Goal: Task Accomplishment & Management: Manage account settings

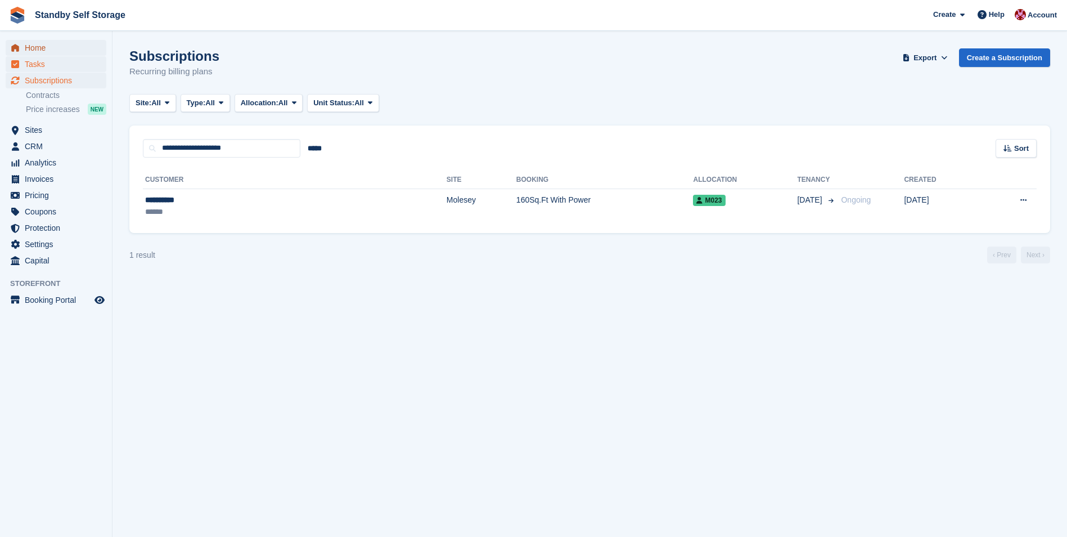
drag, startPoint x: 52, startPoint y: 48, endPoint x: 37, endPoint y: 60, distance: 18.9
click at [52, 48] on span "Home" at bounding box center [58, 48] width 67 height 16
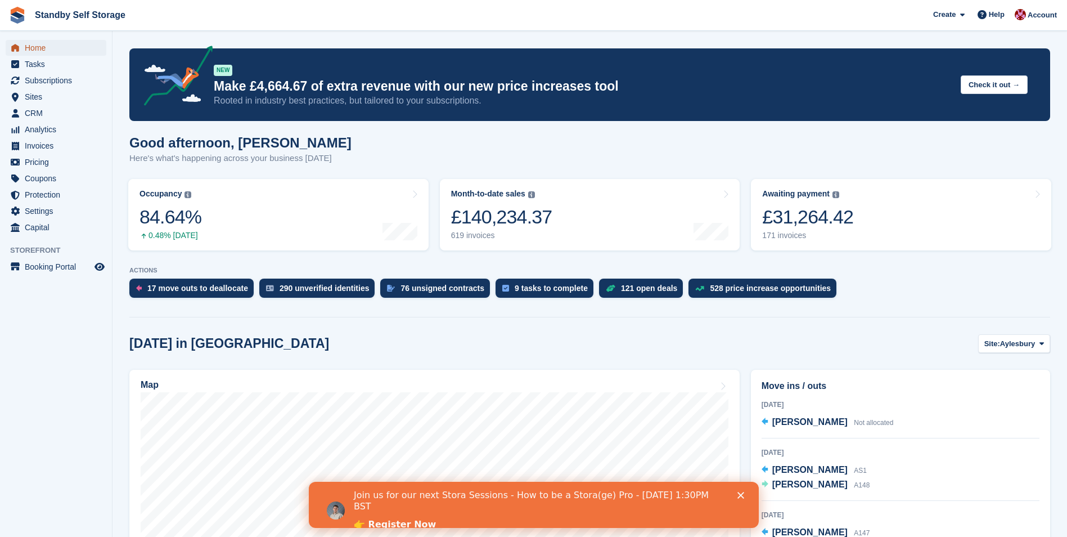
click at [82, 51] on span "Home" at bounding box center [58, 48] width 67 height 16
click at [725, 287] on div "528 price increase opportunities" at bounding box center [770, 287] width 121 height 9
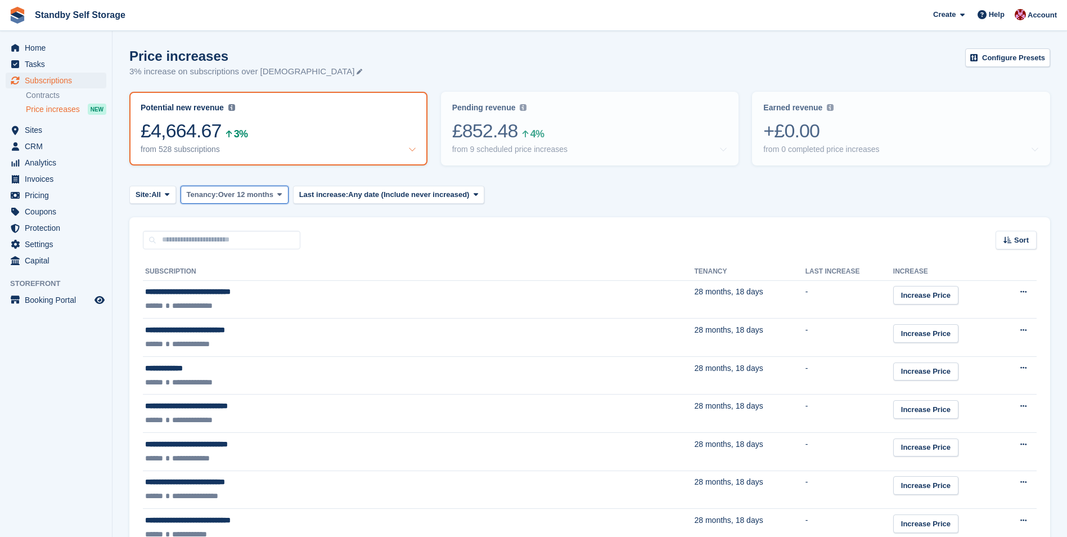
click at [270, 196] on span "Over 12 months" at bounding box center [245, 194] width 55 height 11
click at [993, 55] on link "Configure Presets" at bounding box center [1007, 57] width 85 height 19
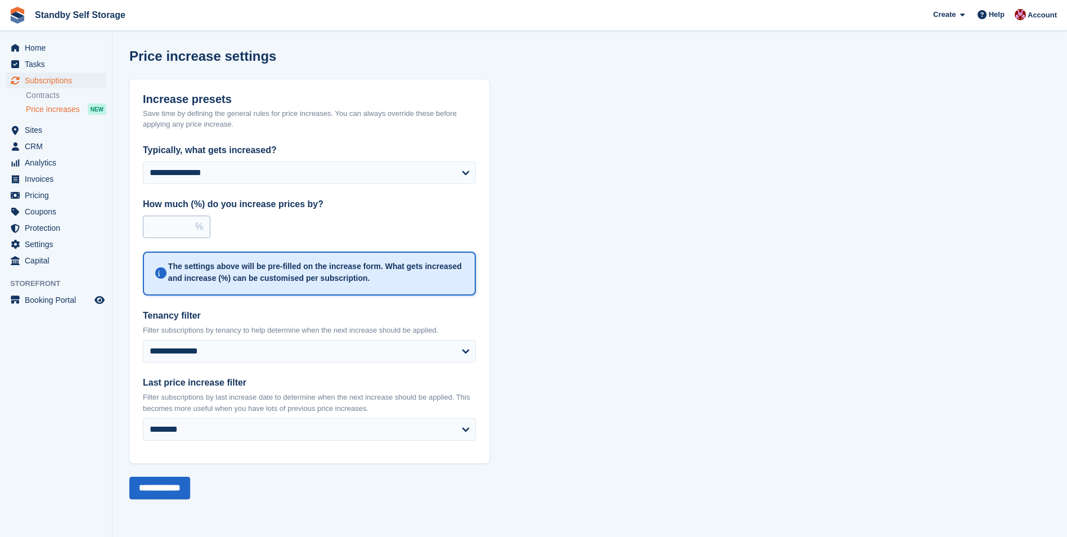
click at [183, 222] on input "****" at bounding box center [176, 226] width 67 height 22
drag, startPoint x: 174, startPoint y: 226, endPoint x: 113, endPoint y: 224, distance: 60.8
click at [109, 224] on div "Home Tasks Subscriptions Subscriptions Subscriptions Contracts Price increases …" at bounding box center [533, 268] width 1067 height 537
type input "*"
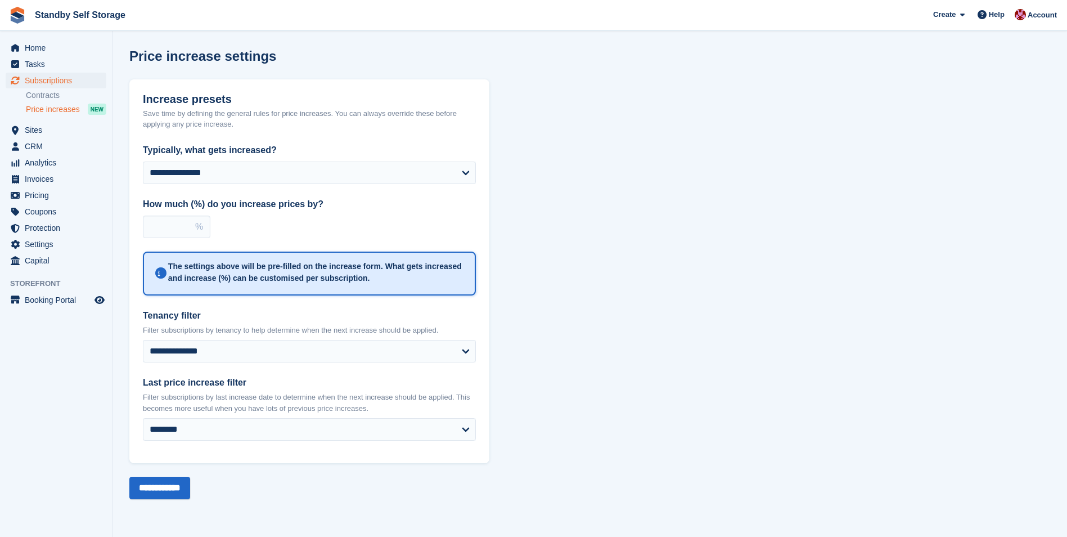
click at [309, 310] on label "Tenancy filter" at bounding box center [309, 315] width 333 height 13
click at [309, 340] on select "**********" at bounding box center [309, 351] width 333 height 22
click at [168, 488] on input "**********" at bounding box center [159, 487] width 61 height 22
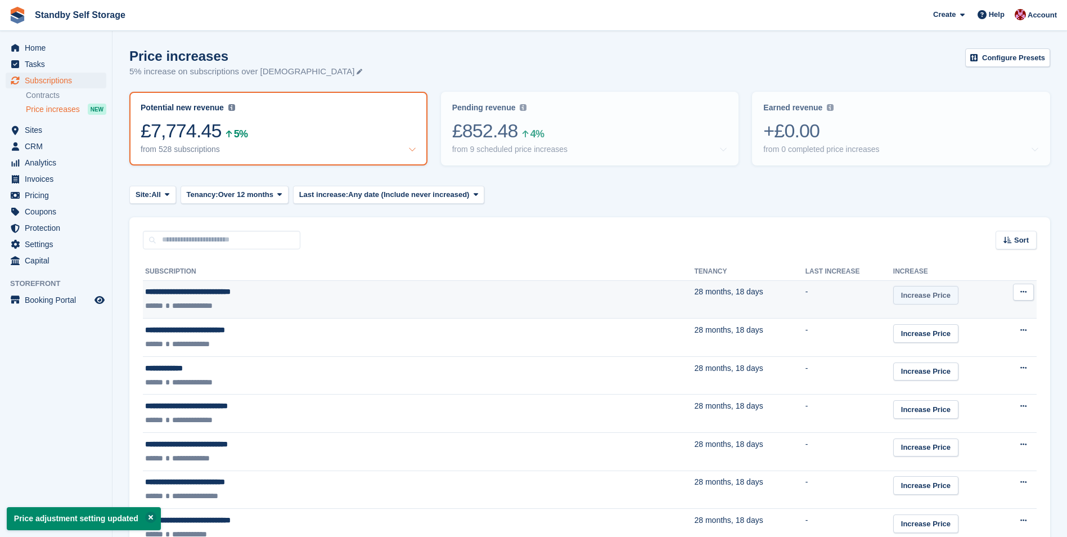
click at [893, 294] on link "Increase Price" at bounding box center [925, 295] width 65 height 19
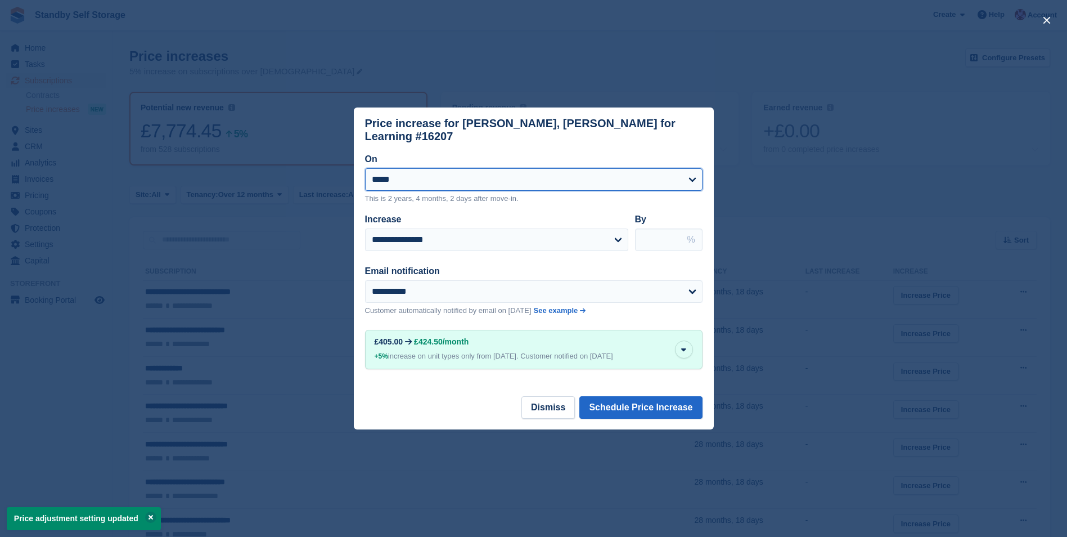
click at [680, 183] on select "**********" at bounding box center [533, 179] width 337 height 22
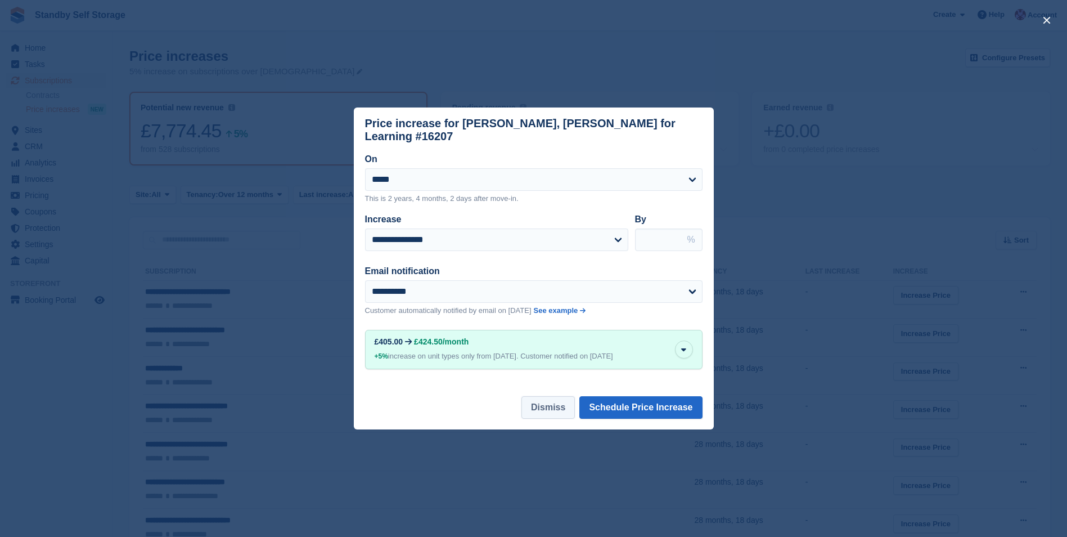
click at [571, 402] on button "Dismiss" at bounding box center [547, 407] width 53 height 22
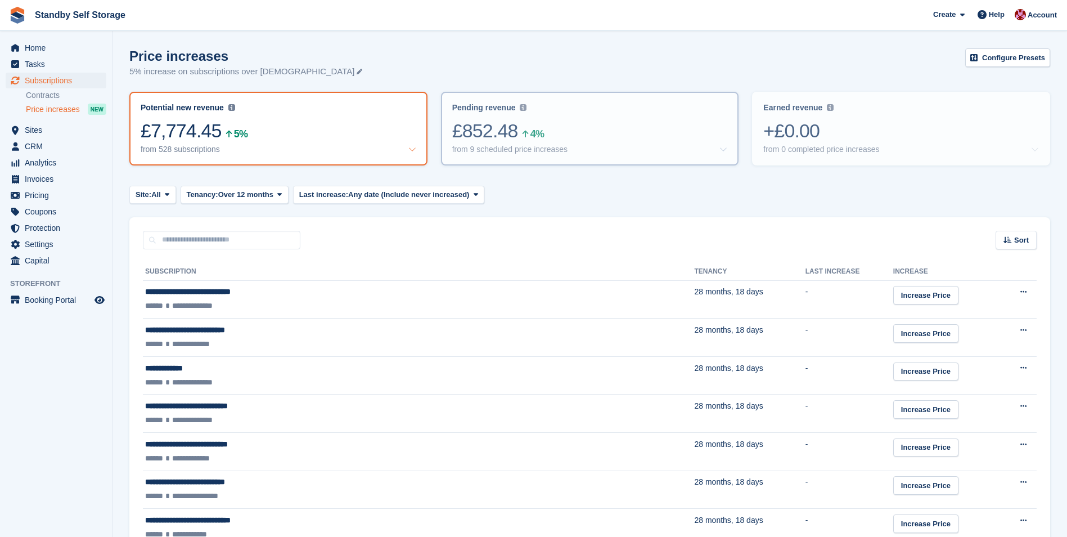
click at [496, 141] on div "£852.48 4%" at bounding box center [590, 130] width 276 height 23
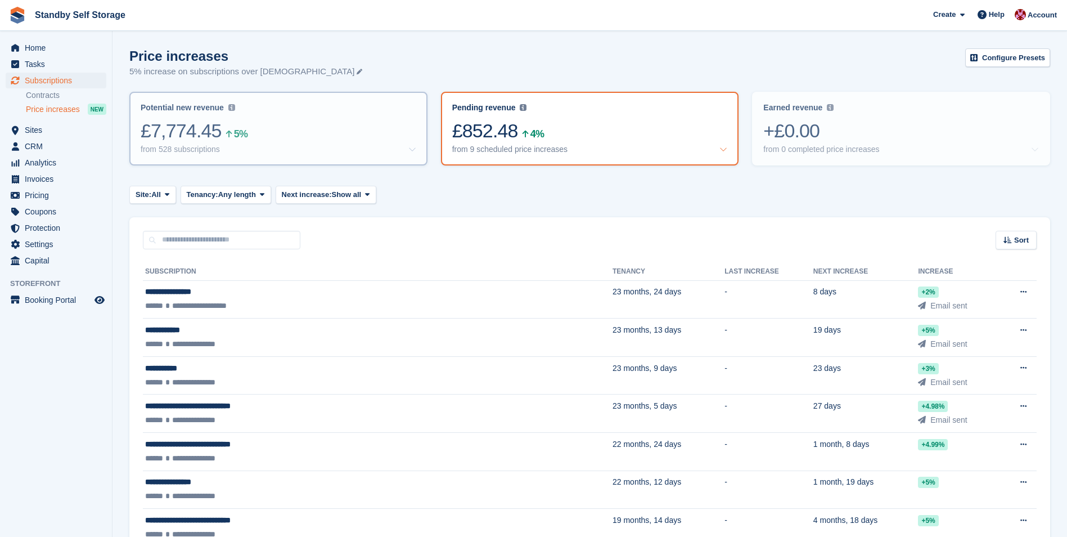
click at [304, 141] on div "£7,774.45 5%" at bounding box center [279, 130] width 276 height 23
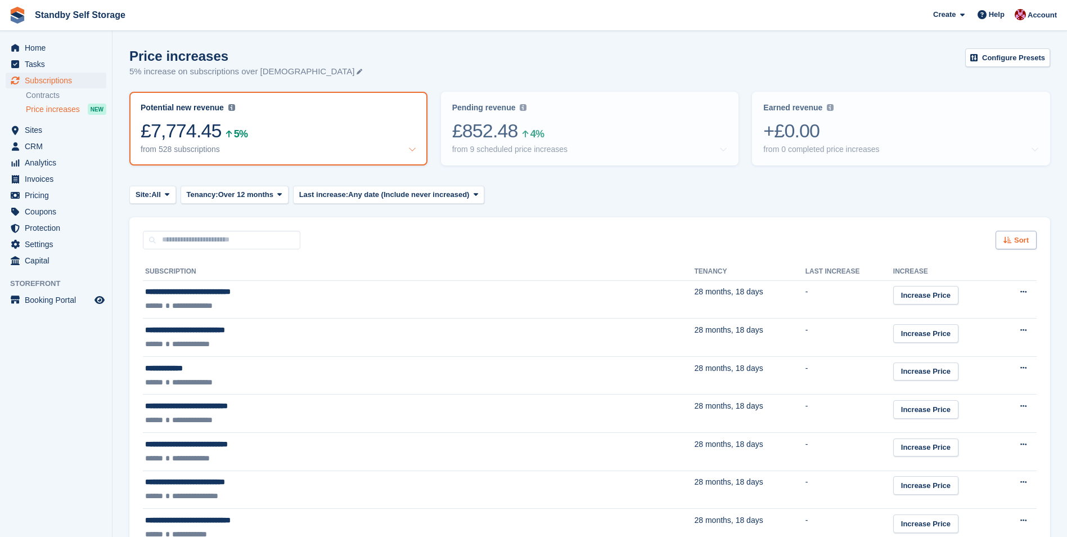
click at [1010, 238] on icon at bounding box center [1007, 239] width 8 height 7
click at [976, 313] on span "Last increase" at bounding box center [965, 310] width 47 height 9
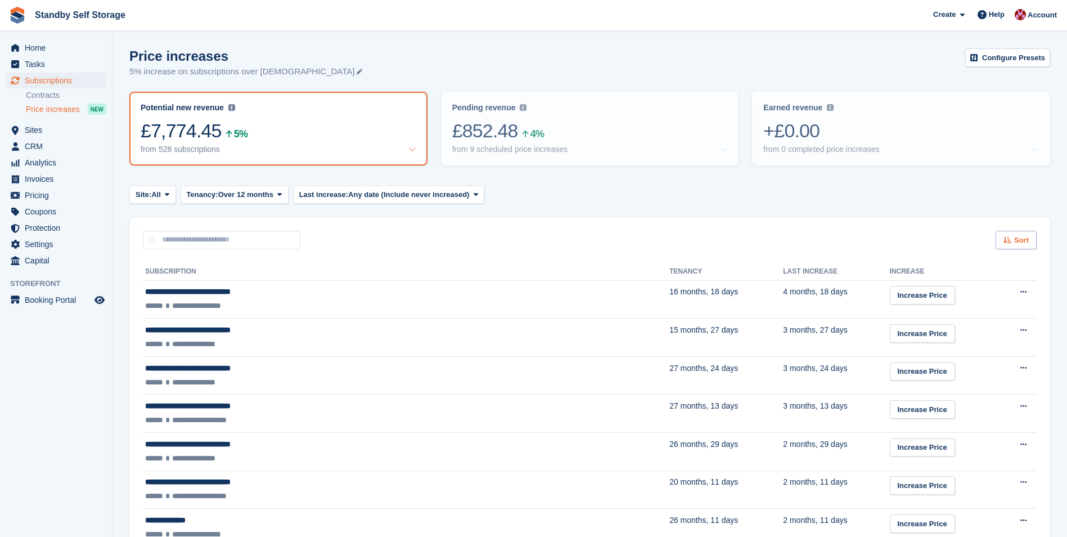
click at [1014, 246] on div "Sort" at bounding box center [1016, 240] width 41 height 19
click at [963, 297] on div "Tenancy" at bounding box center [974, 297] width 123 height 12
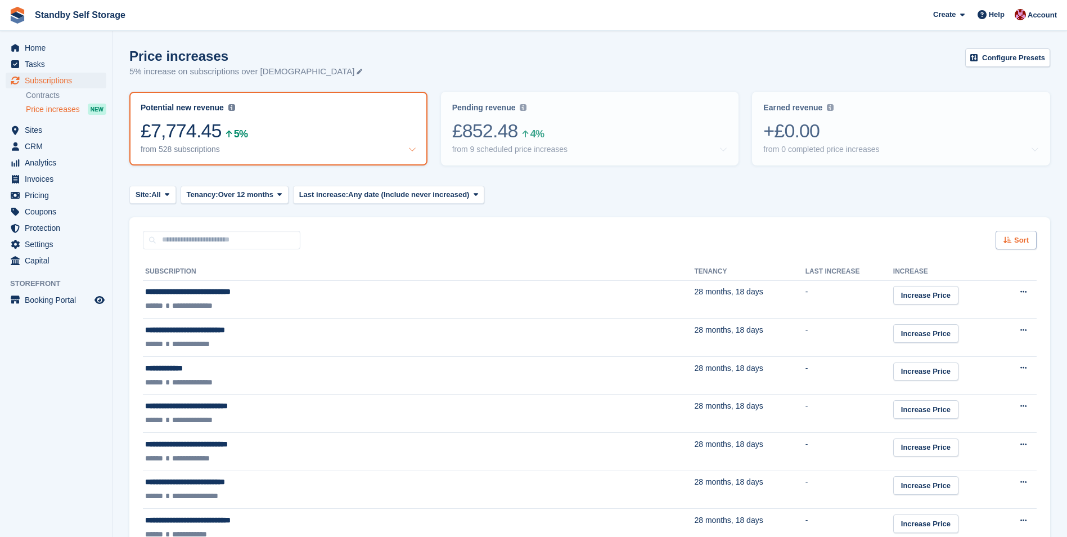
click at [1014, 245] on div "Sort" at bounding box center [1016, 240] width 41 height 19
click at [984, 355] on span "Tenancy (shortest first)" at bounding box center [983, 357] width 87 height 9
click at [256, 147] on div "from 528 subscriptions" at bounding box center [279, 150] width 276 height 10
click at [61, 133] on span "Sites" at bounding box center [58, 130] width 67 height 16
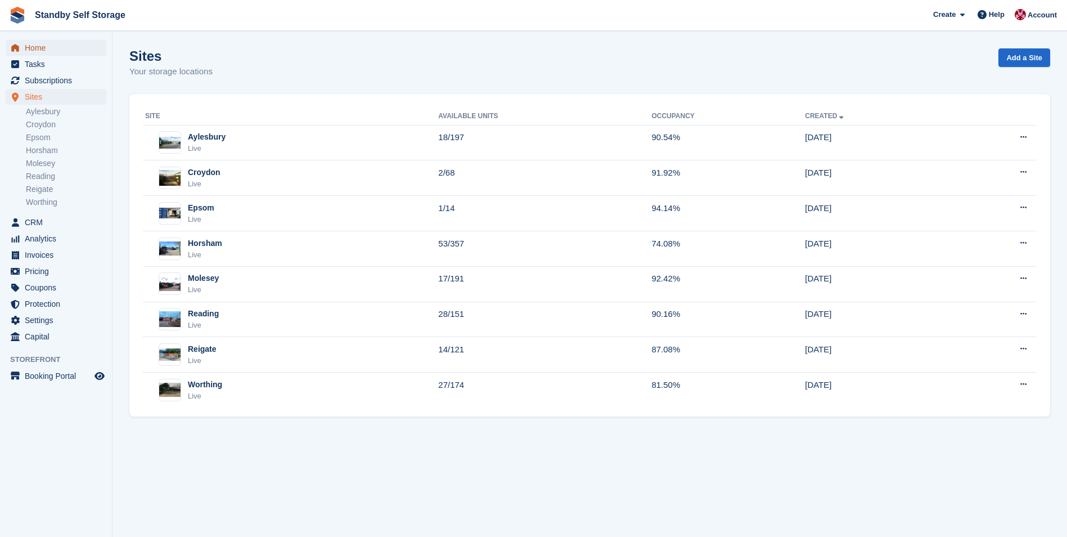
click at [72, 51] on span "Home" at bounding box center [58, 48] width 67 height 16
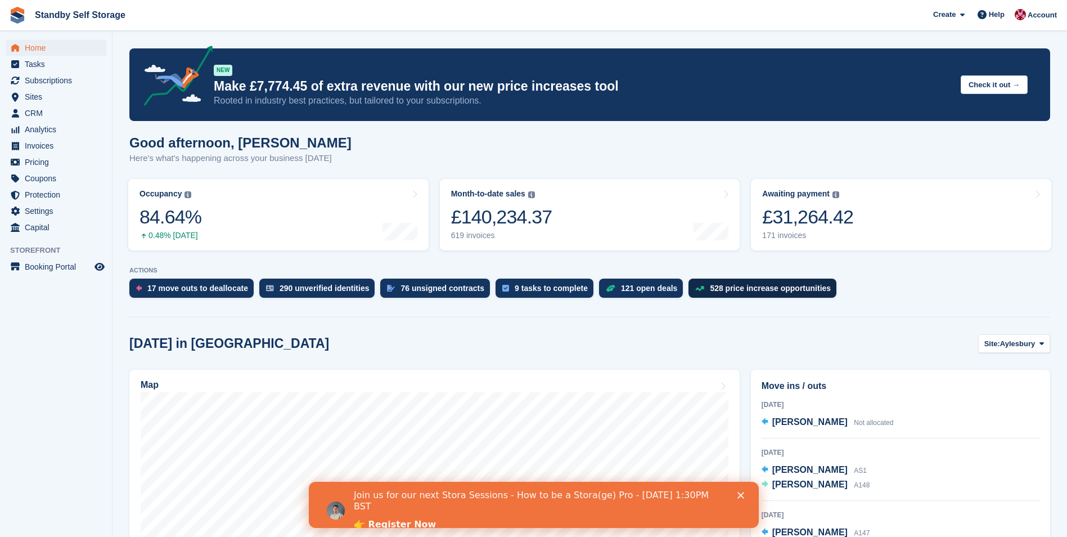
click at [710, 285] on div "528 price increase opportunities" at bounding box center [770, 287] width 121 height 9
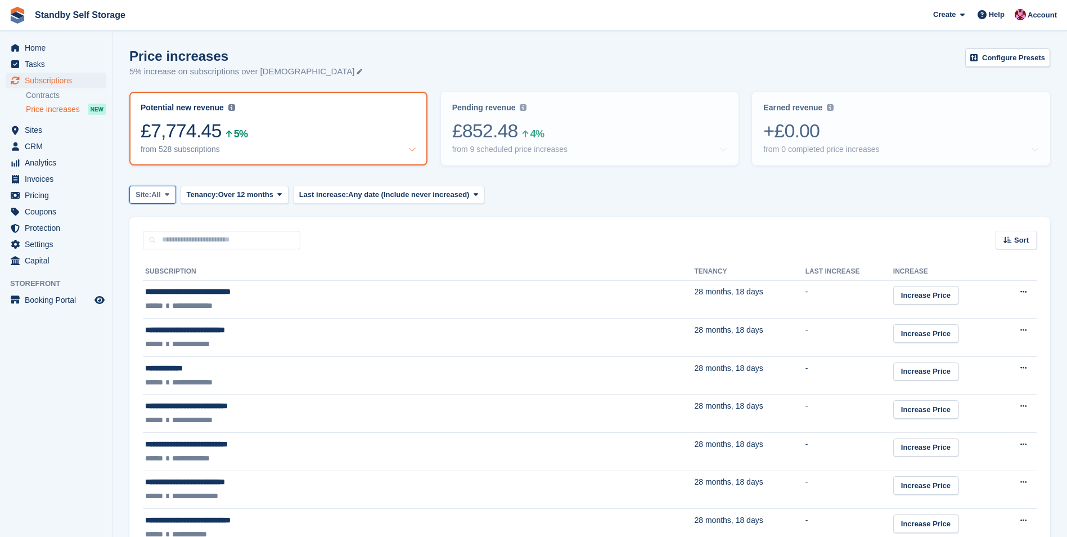
click at [166, 196] on span at bounding box center [167, 194] width 9 height 9
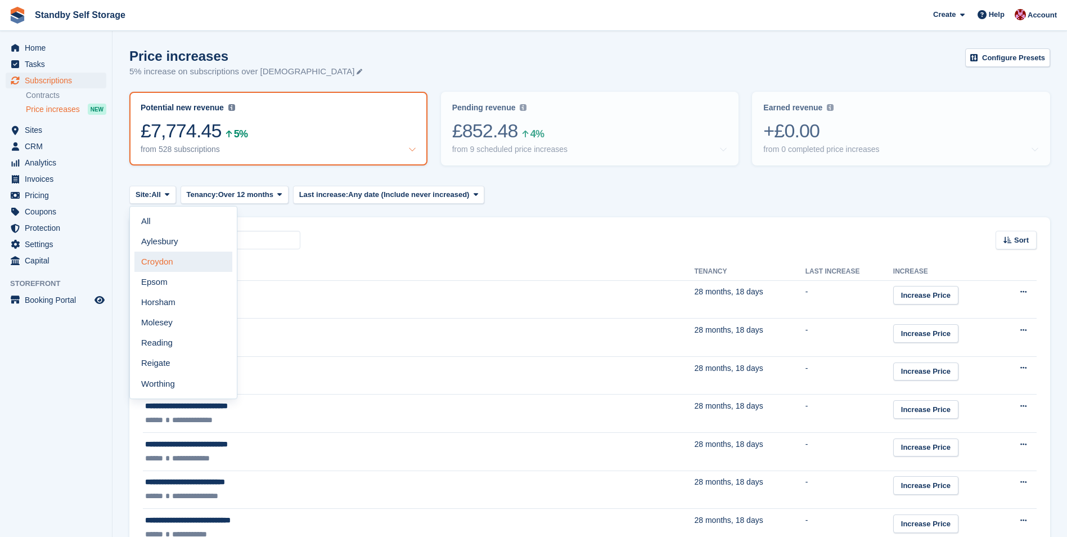
click at [173, 263] on link "Croydon" at bounding box center [183, 261] width 98 height 20
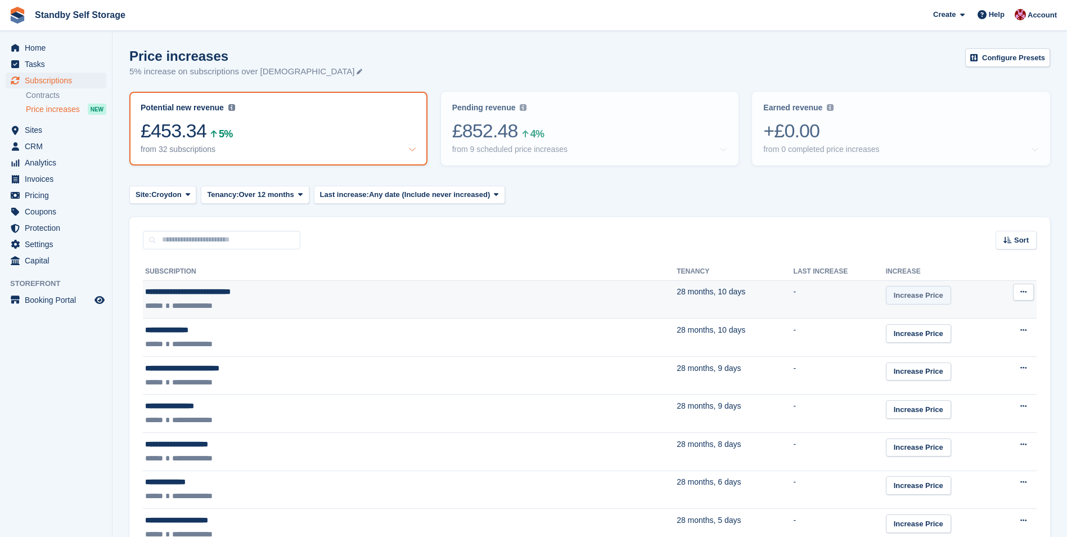
click at [886, 301] on link "Increase Price" at bounding box center [918, 295] width 65 height 19
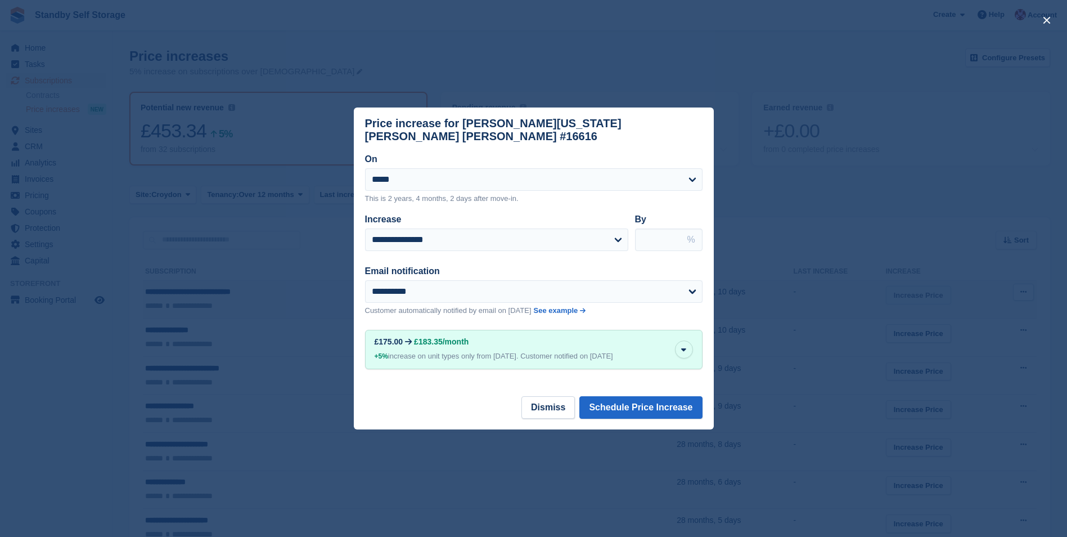
click at [562, 403] on button "Dismiss" at bounding box center [547, 407] width 53 height 22
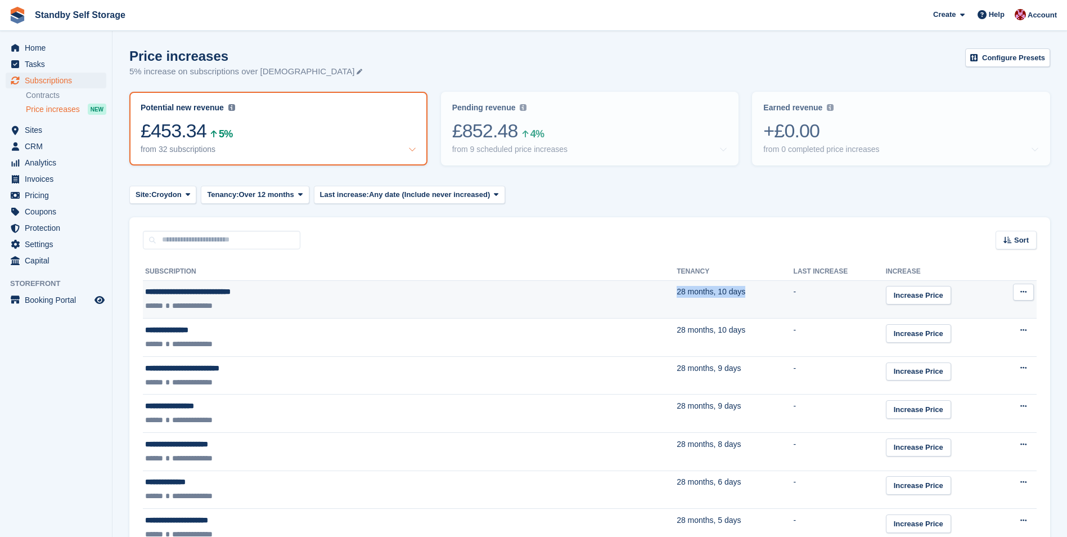
drag, startPoint x: 449, startPoint y: 301, endPoint x: 529, endPoint y: 301, distance: 79.9
click at [529, 301] on tr "**********" at bounding box center [590, 299] width 894 height 38
drag, startPoint x: 529, startPoint y: 301, endPoint x: 453, endPoint y: 303, distance: 75.9
click at [453, 303] on div "**********" at bounding box center [301, 306] width 312 height 12
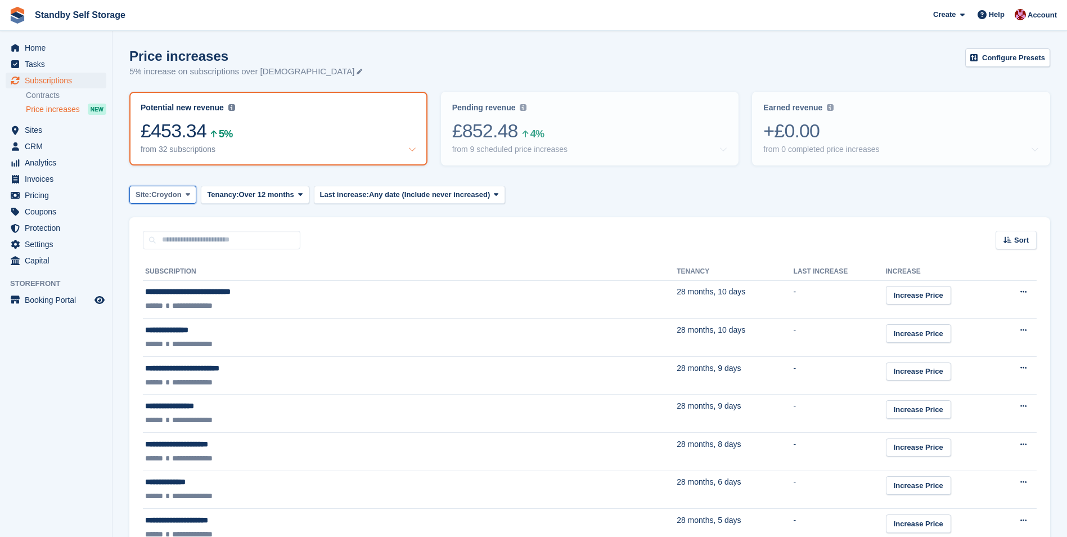
click at [186, 203] on button "Site: Croydon" at bounding box center [162, 195] width 67 height 19
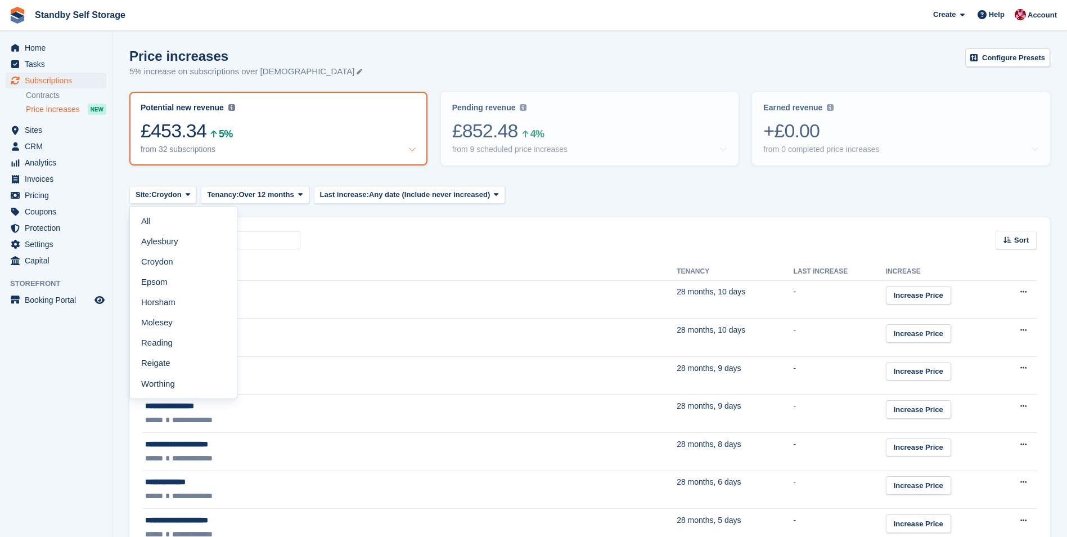
click at [425, 233] on div "Sort Sort by Customer name Tenancy Last increase Tenancy (longest first) Tenanc…" at bounding box center [589, 233] width 921 height 32
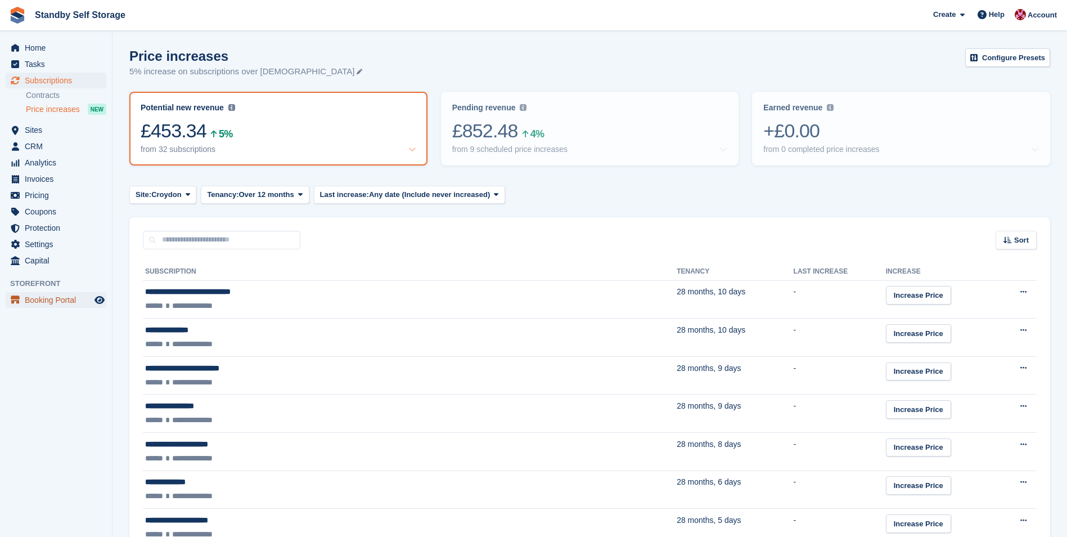
click at [53, 304] on span "Booking Portal" at bounding box center [58, 300] width 67 height 16
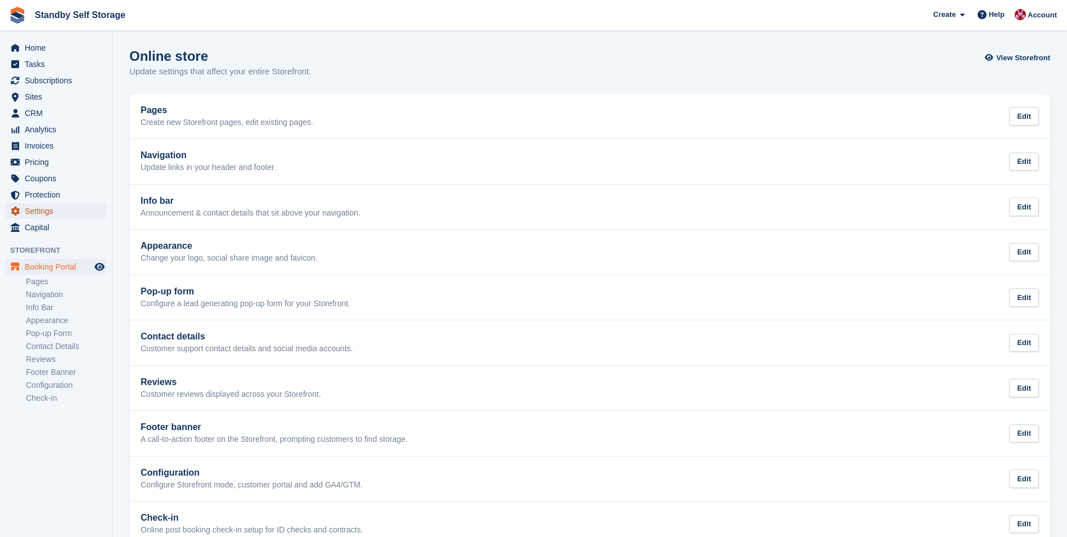
click at [42, 209] on span "Settings" at bounding box center [58, 211] width 67 height 16
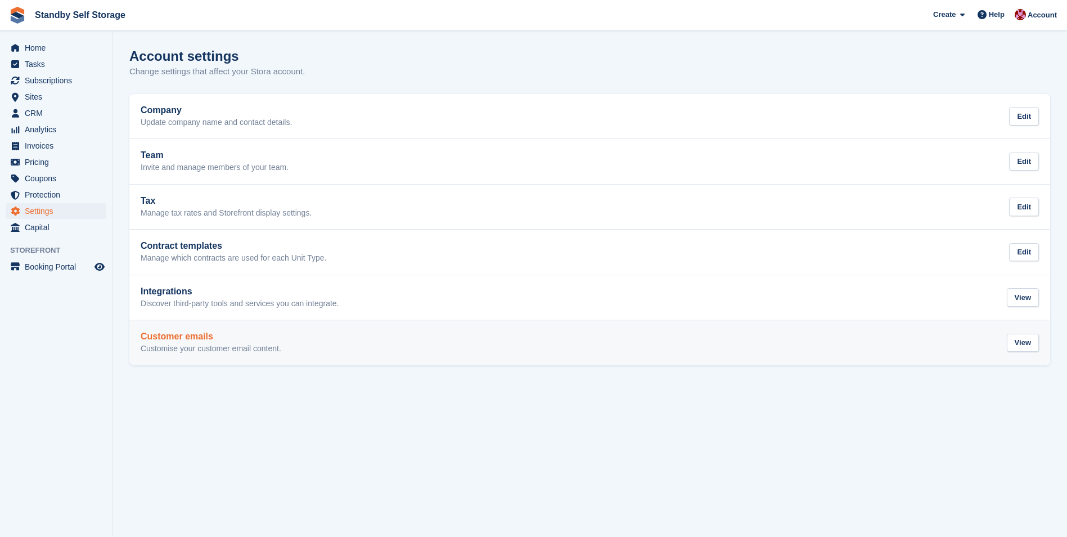
click at [207, 329] on link "Customer emails Customise your customer email content. View" at bounding box center [589, 342] width 921 height 45
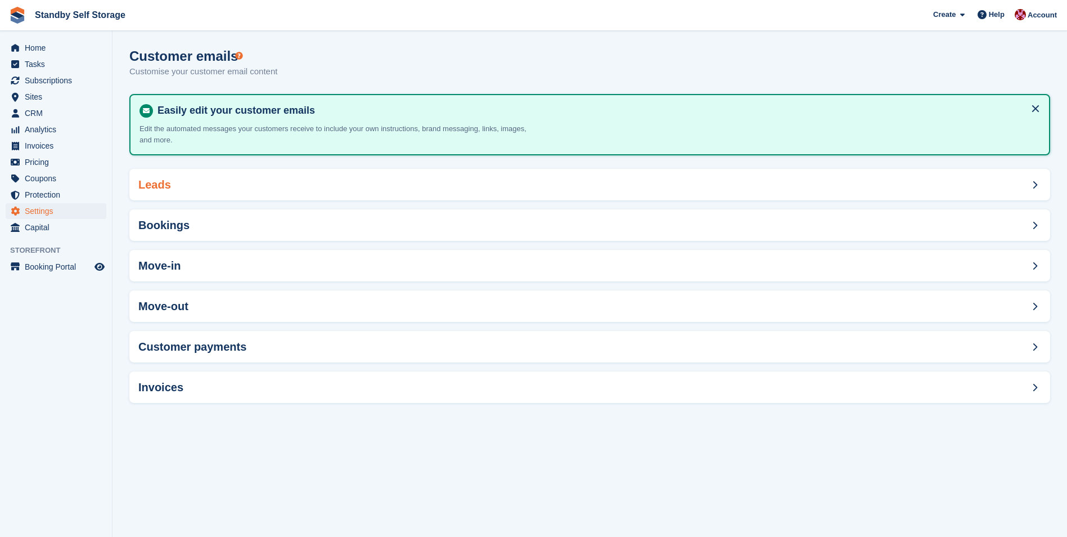
click at [186, 192] on div "Leads" at bounding box center [589, 184] width 921 height 31
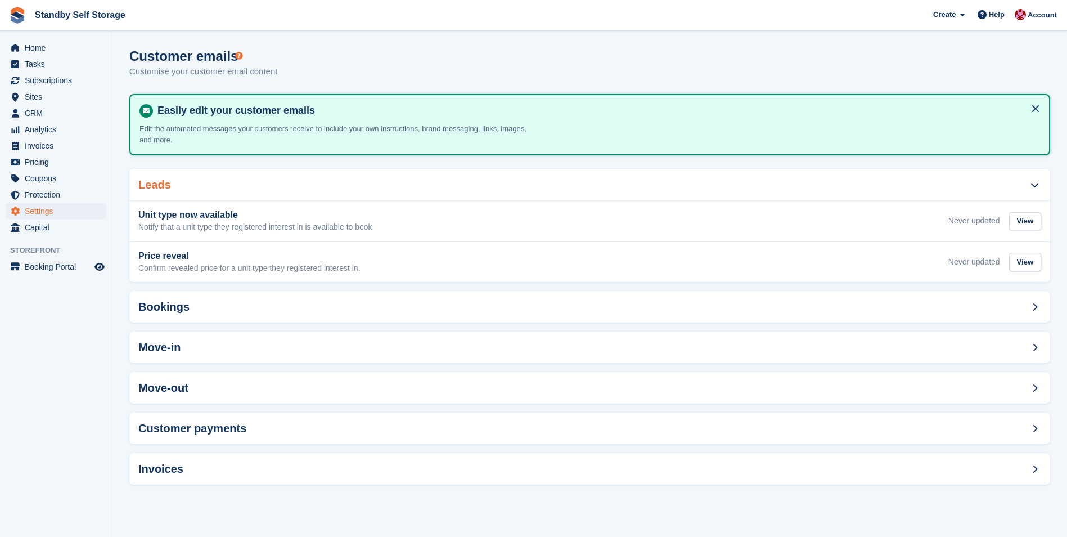
click at [220, 192] on div "Leads" at bounding box center [589, 184] width 921 height 31
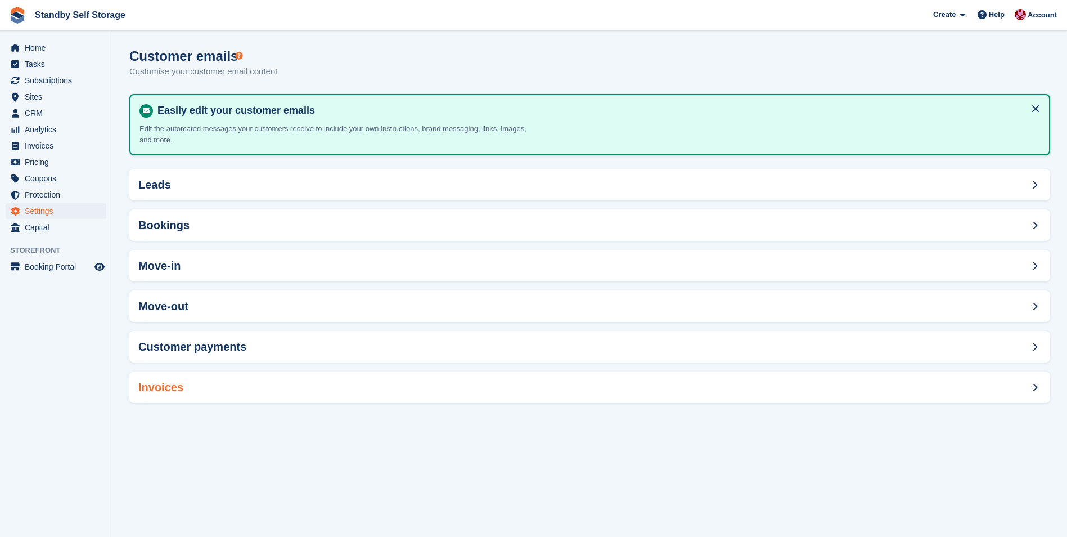
click at [203, 383] on div "Invoices" at bounding box center [589, 386] width 921 height 31
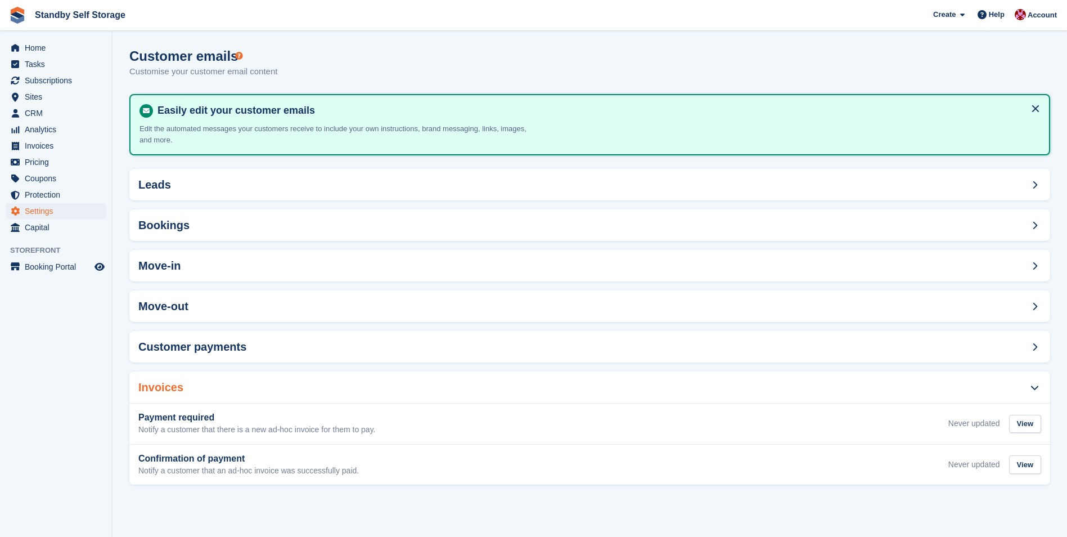
click at [232, 397] on div "Invoices" at bounding box center [589, 386] width 921 height 31
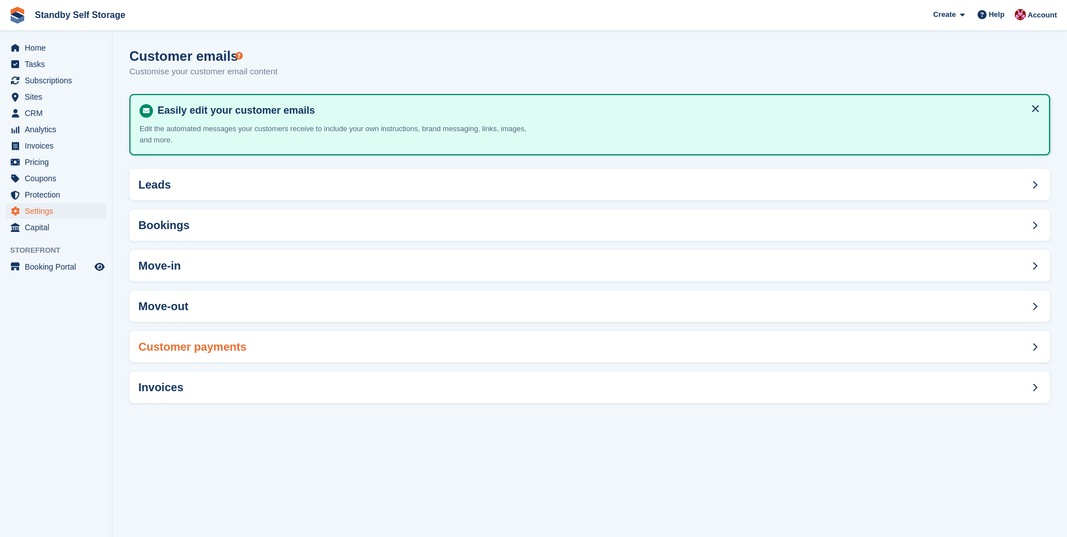
click at [189, 346] on h2 "Customer payments" at bounding box center [192, 346] width 108 height 13
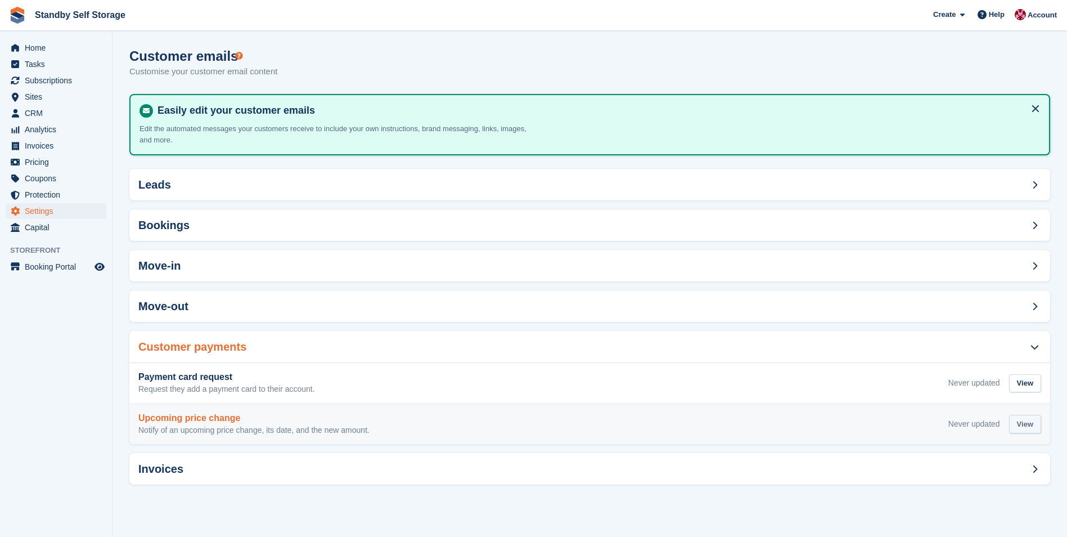
click at [1018, 420] on div "View" at bounding box center [1025, 424] width 32 height 19
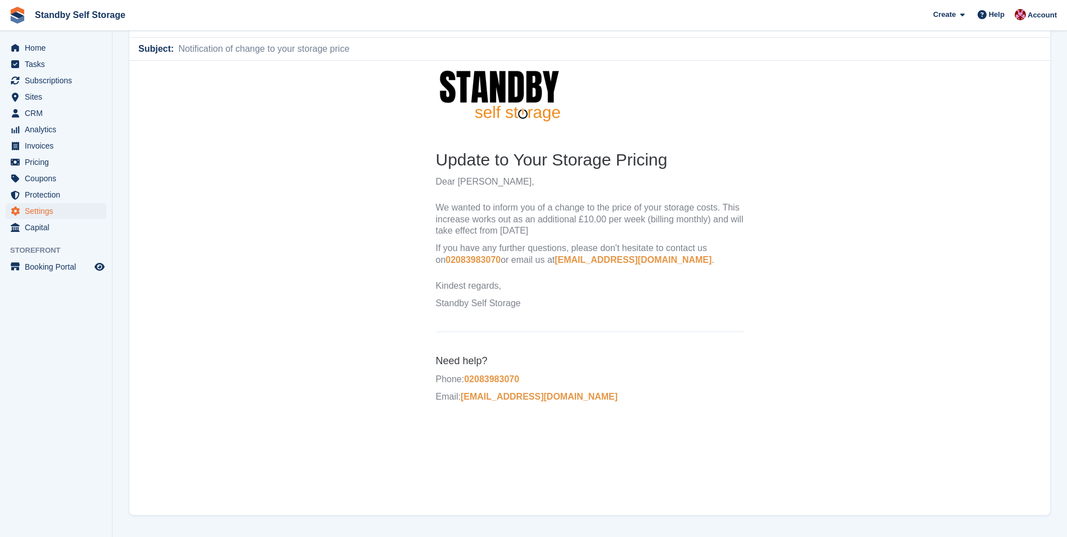
scroll to position [89, 0]
click at [531, 302] on p "Standby Self Storage" at bounding box center [590, 302] width 308 height 12
click at [517, 295] on th "Update to Your Storage Pricing Dear [PERSON_NAME], We wanted to inform you of a…" at bounding box center [590, 230] width 308 height 166
click at [523, 252] on p "If you have any further questions, please don't hesitate to contact us on [PHON…" at bounding box center [590, 253] width 308 height 24
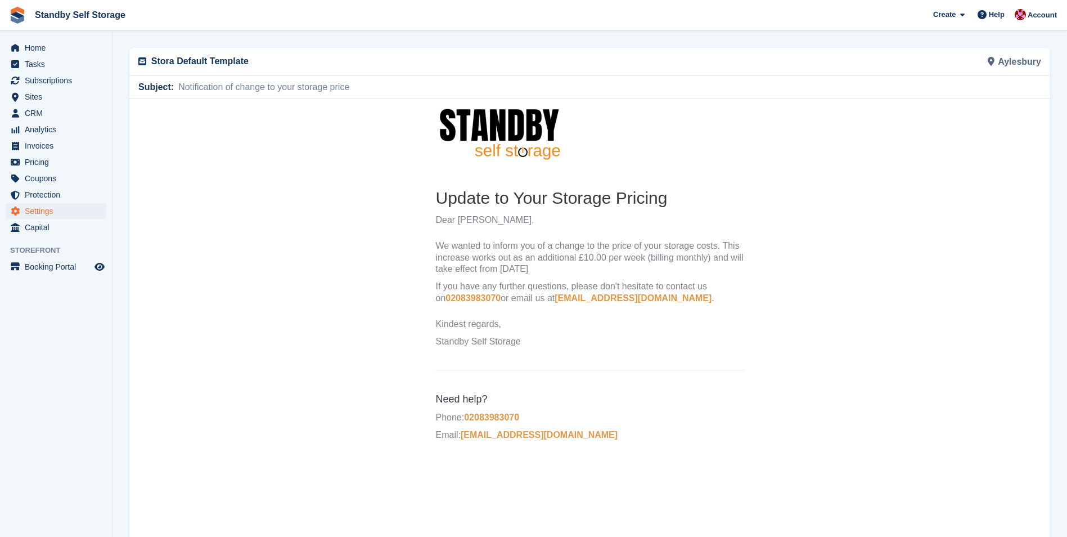
scroll to position [0, 0]
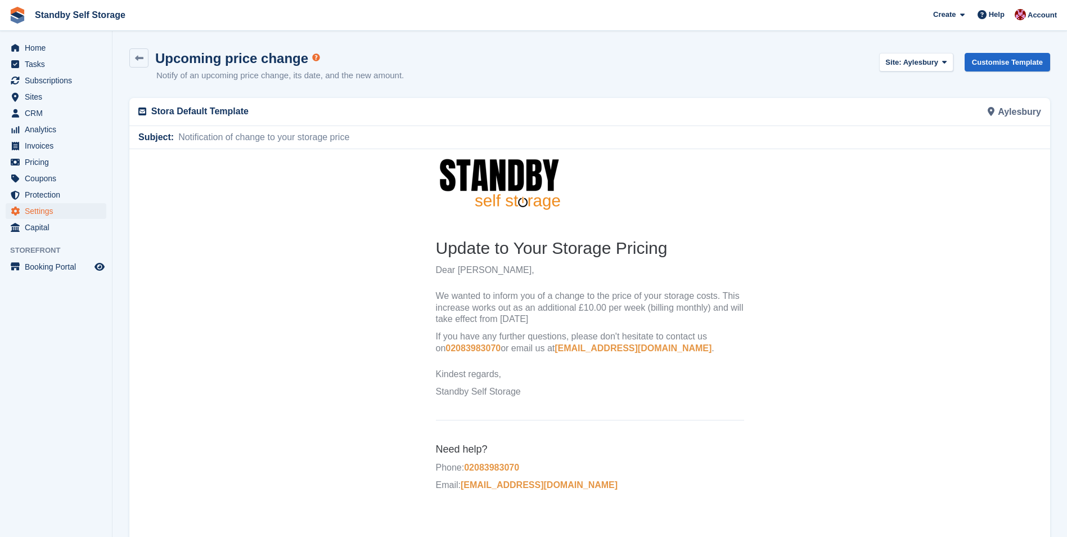
click at [535, 282] on td at bounding box center [590, 285] width 308 height 8
click at [528, 291] on p "We wanted to inform you of a change to the price of your storage costs. This in…" at bounding box center [590, 307] width 308 height 35
click at [953, 62] on button "Site: [GEOGRAPHIC_DATA]" at bounding box center [916, 62] width 74 height 19
click at [63, 49] on span "Home" at bounding box center [58, 48] width 67 height 16
